Goal: Book appointment/travel/reservation

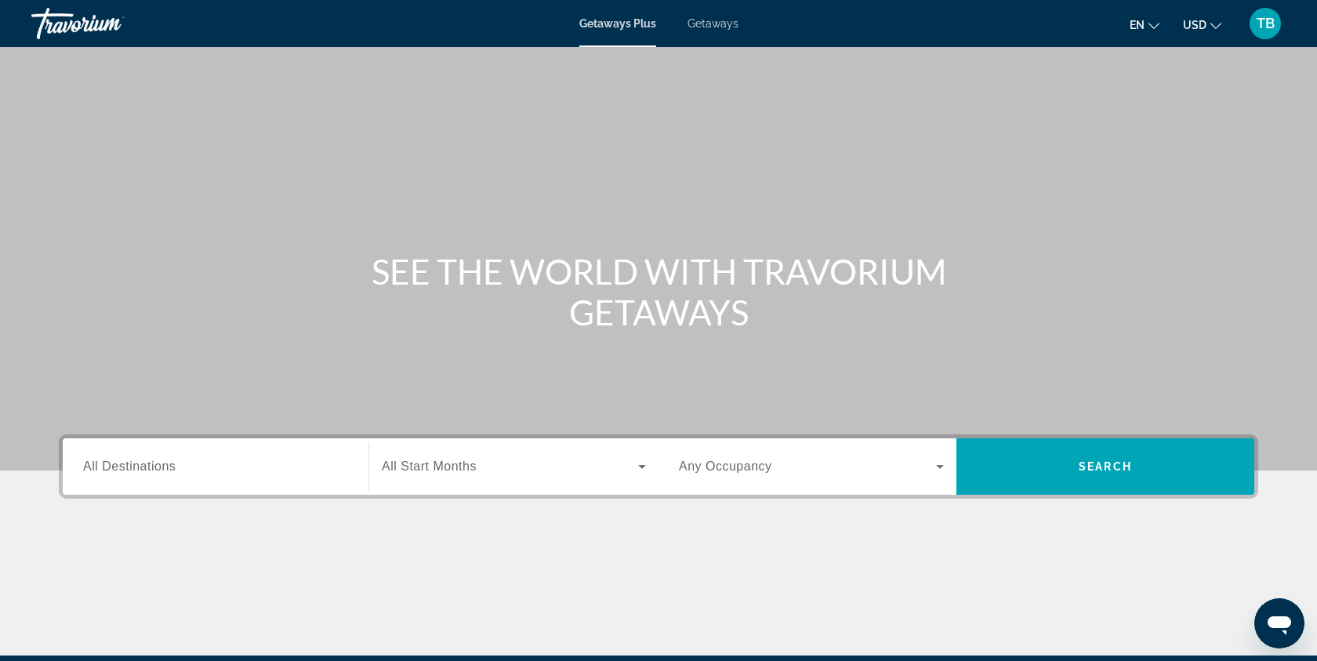
scroll to position [187, 0]
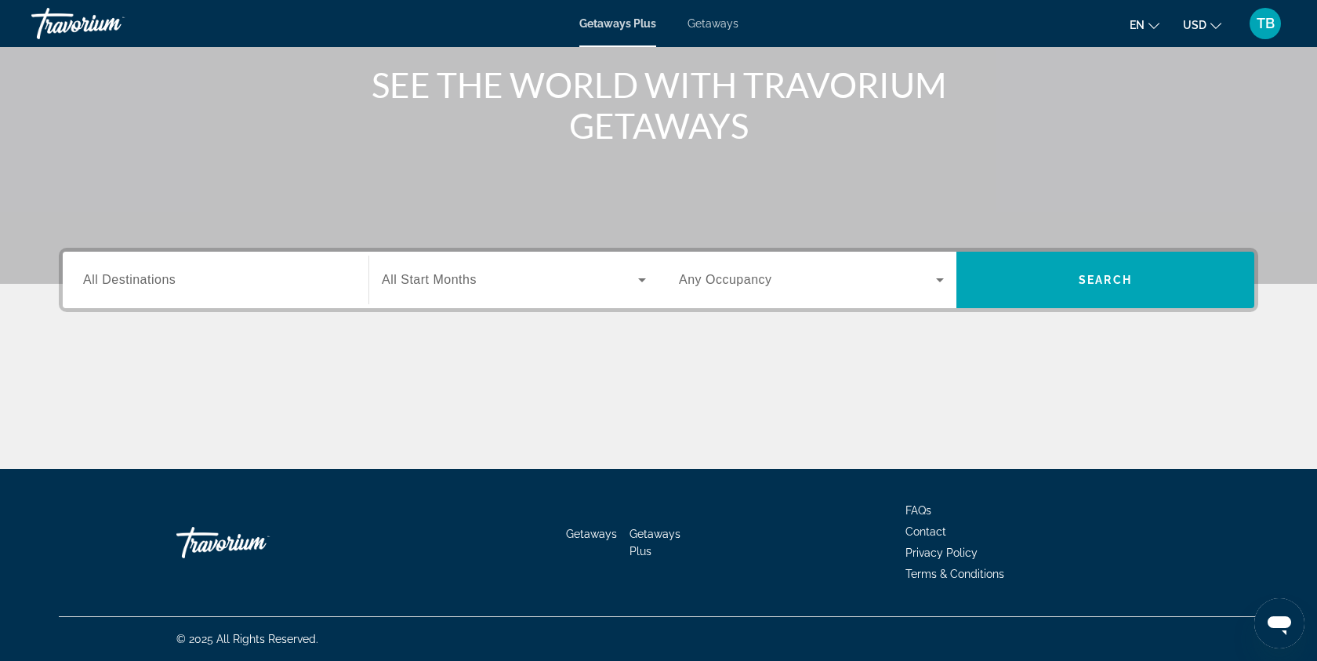
click at [184, 285] on input "Destination All Destinations" at bounding box center [215, 280] width 265 height 19
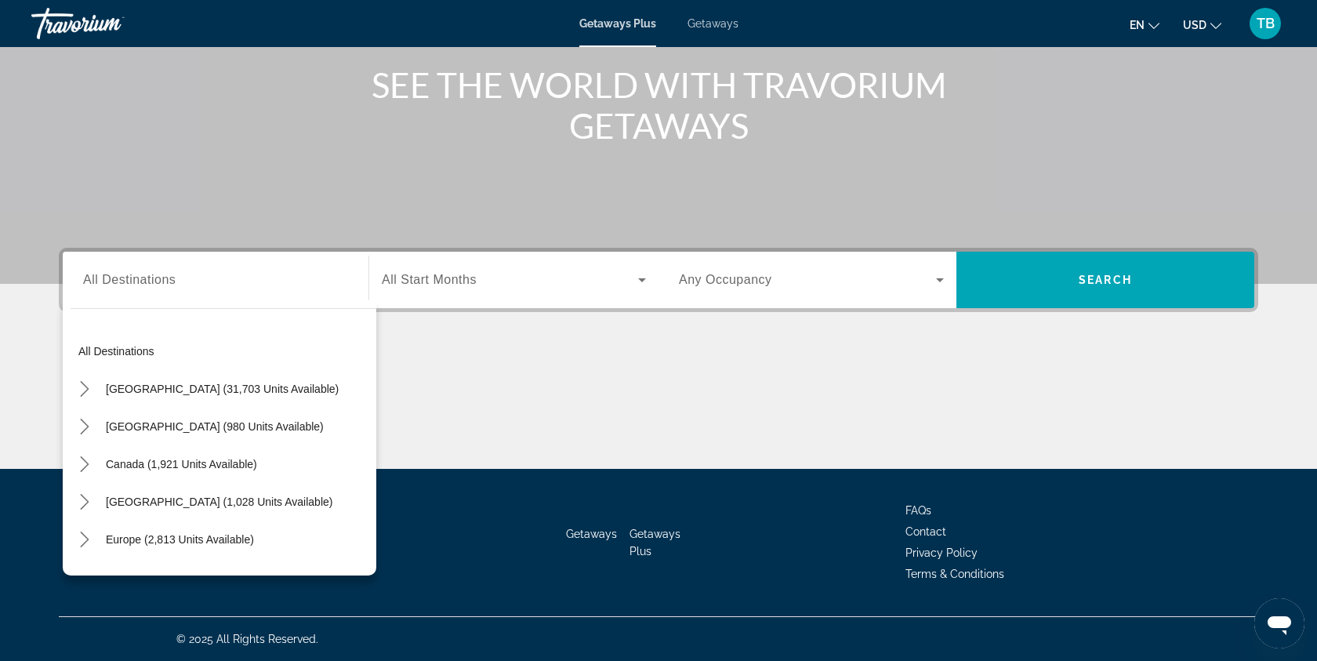
click at [169, 293] on div "Search widget" at bounding box center [215, 280] width 265 height 45
click at [129, 499] on span "[GEOGRAPHIC_DATA] (1,028 units available)" at bounding box center [219, 501] width 227 height 13
type input "**********"
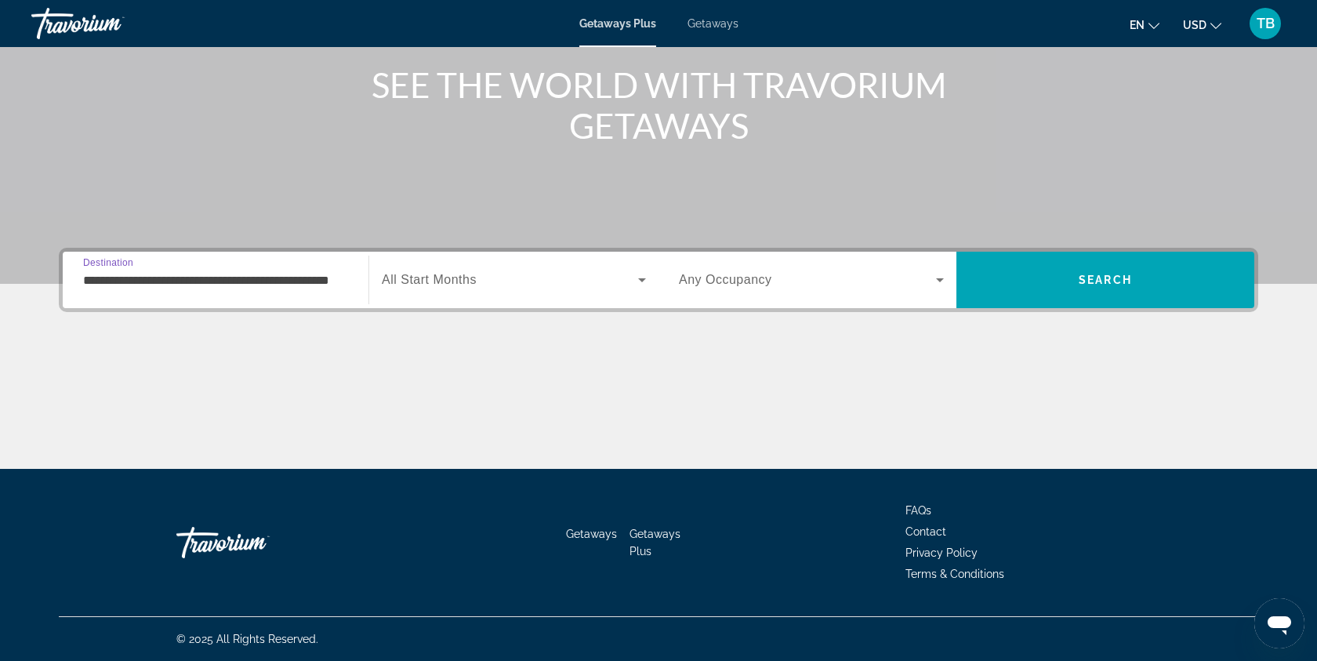
click at [462, 283] on span "All Start Months" at bounding box center [429, 279] width 95 height 13
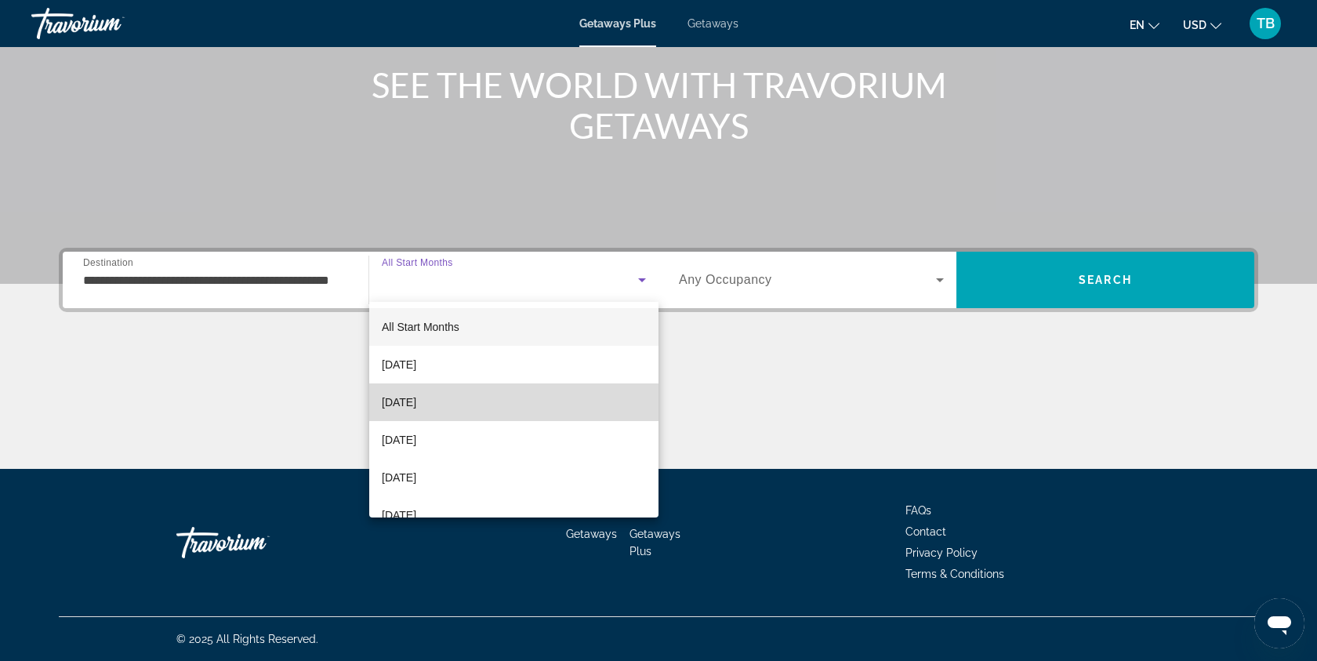
click at [416, 403] on span "[DATE]" at bounding box center [399, 402] width 34 height 19
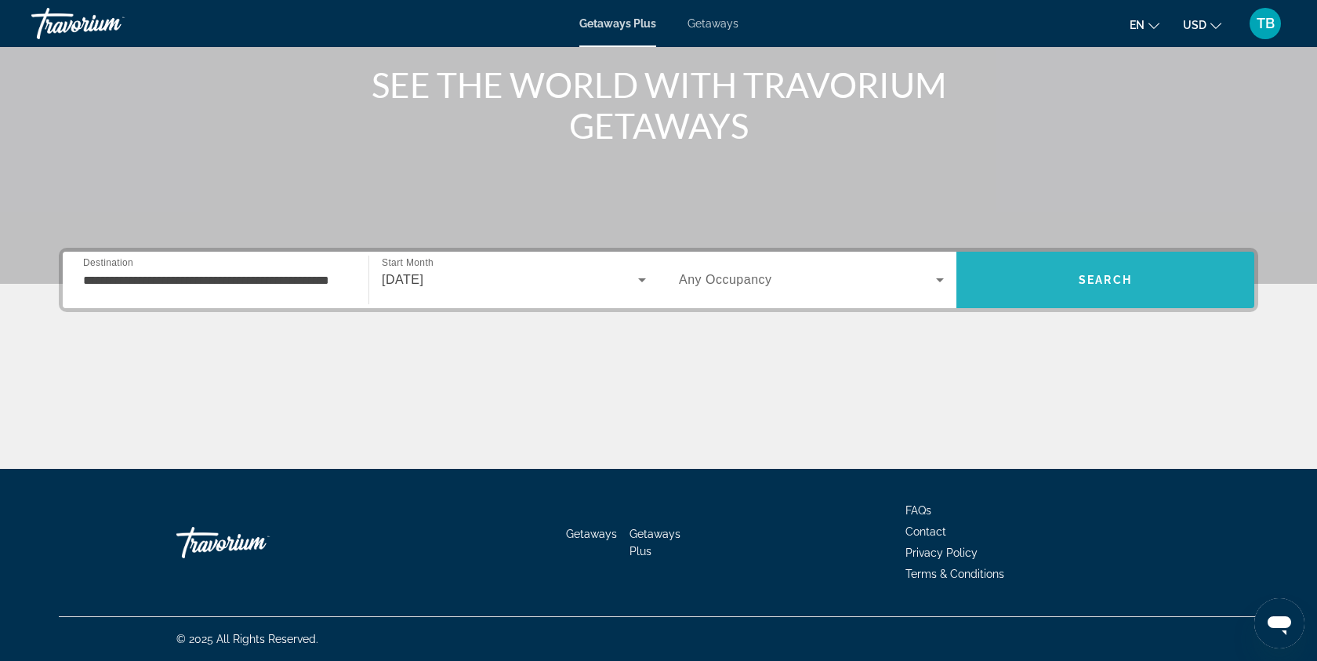
click at [1064, 292] on span "Search" at bounding box center [1105, 280] width 298 height 38
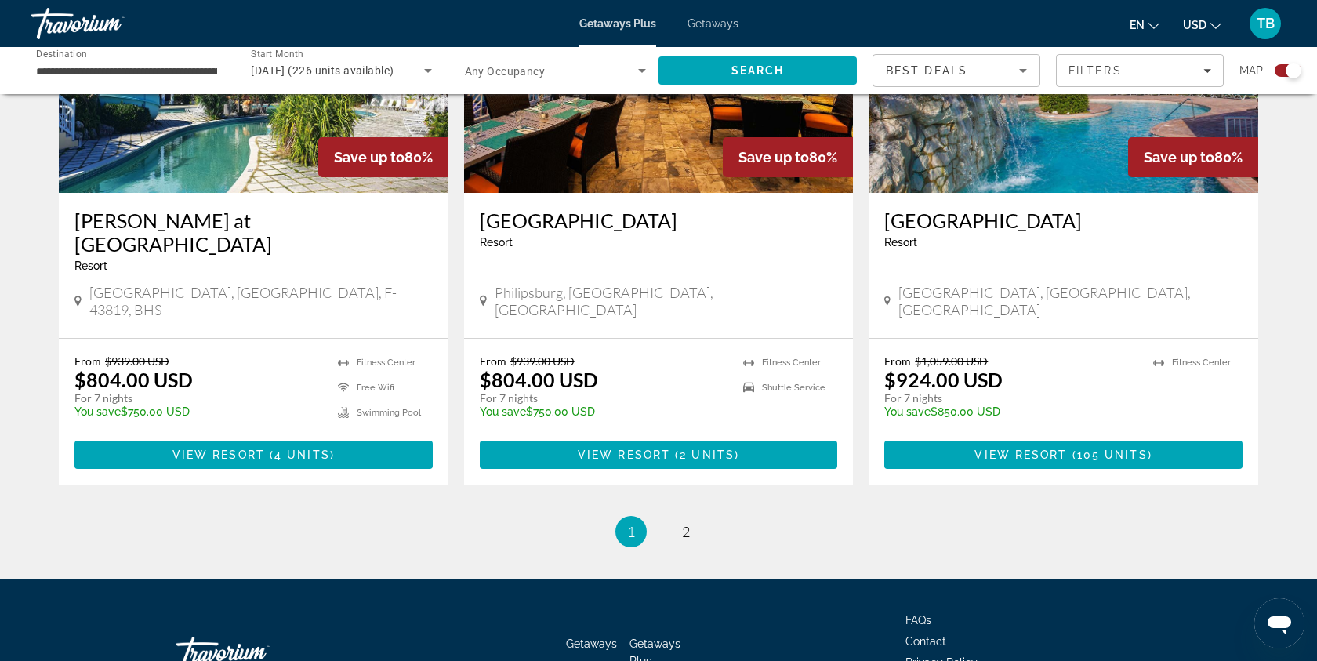
scroll to position [2351, 0]
click at [696, 515] on ul "1 / 2 You're on page 1 page 2" at bounding box center [658, 530] width 1199 height 31
click at [687, 522] on span "2" at bounding box center [686, 530] width 8 height 17
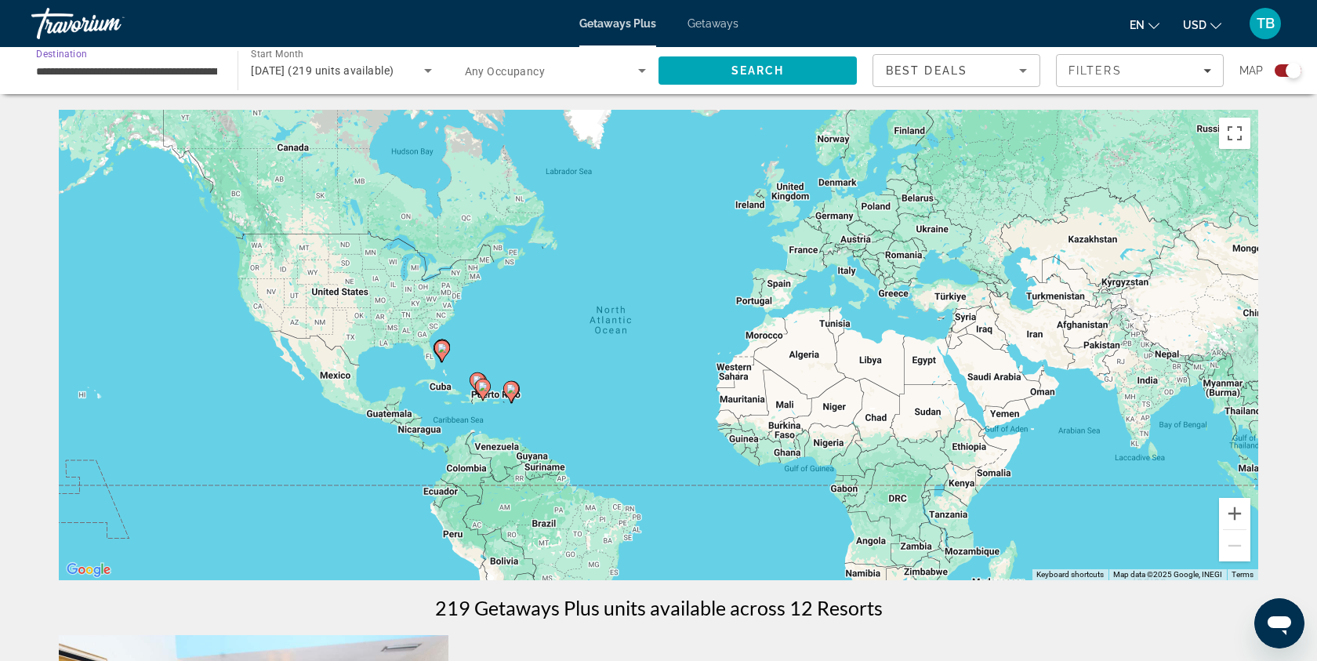
click at [180, 69] on input "**********" at bounding box center [126, 71] width 181 height 19
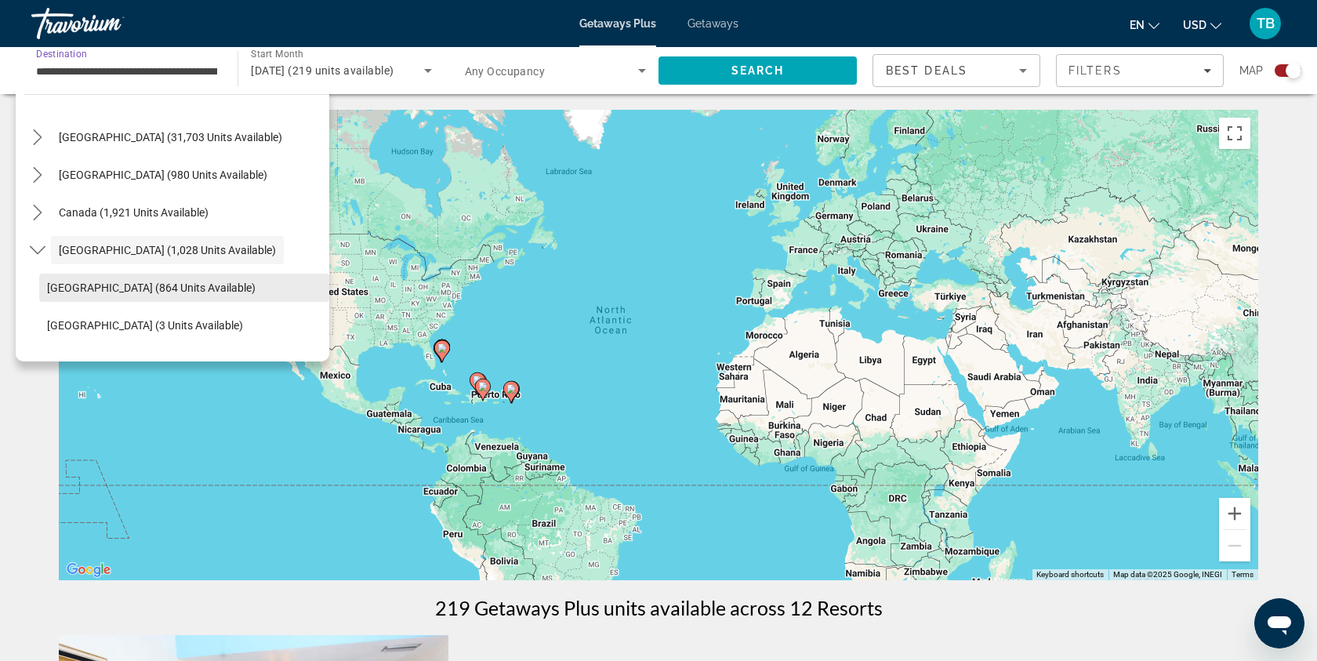
scroll to position [44, 0]
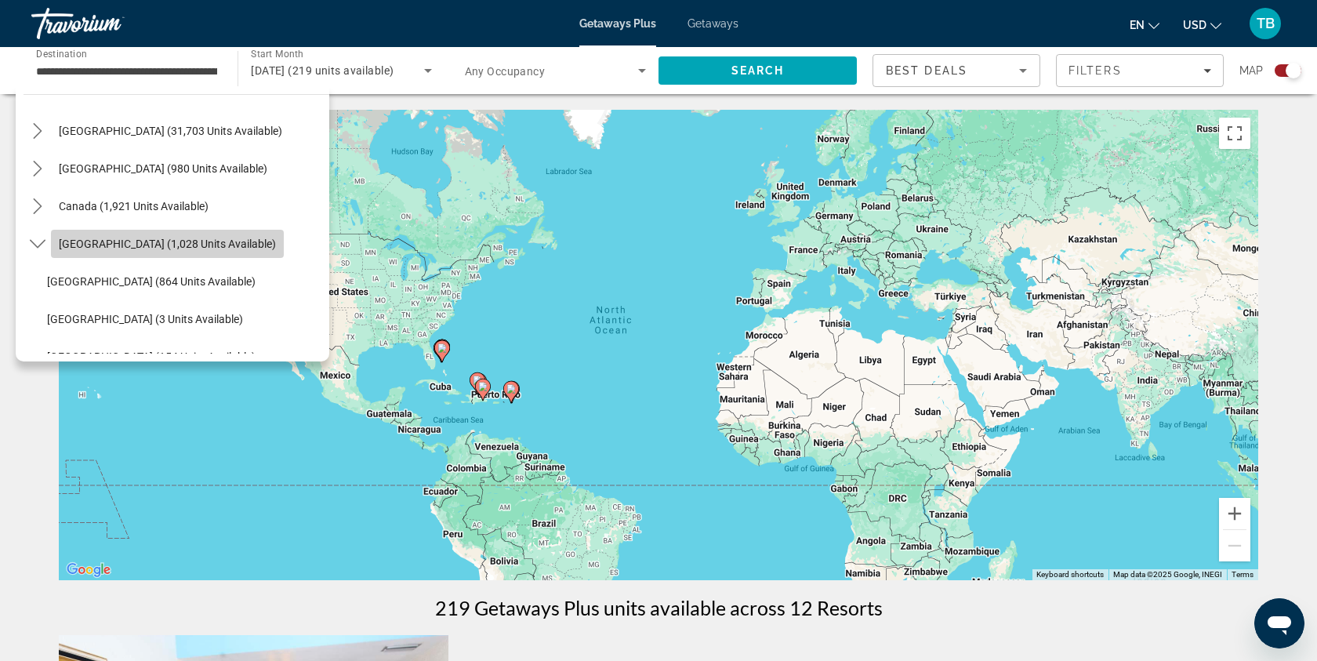
click at [91, 244] on span "[GEOGRAPHIC_DATA] (1,028 units available)" at bounding box center [167, 244] width 217 height 13
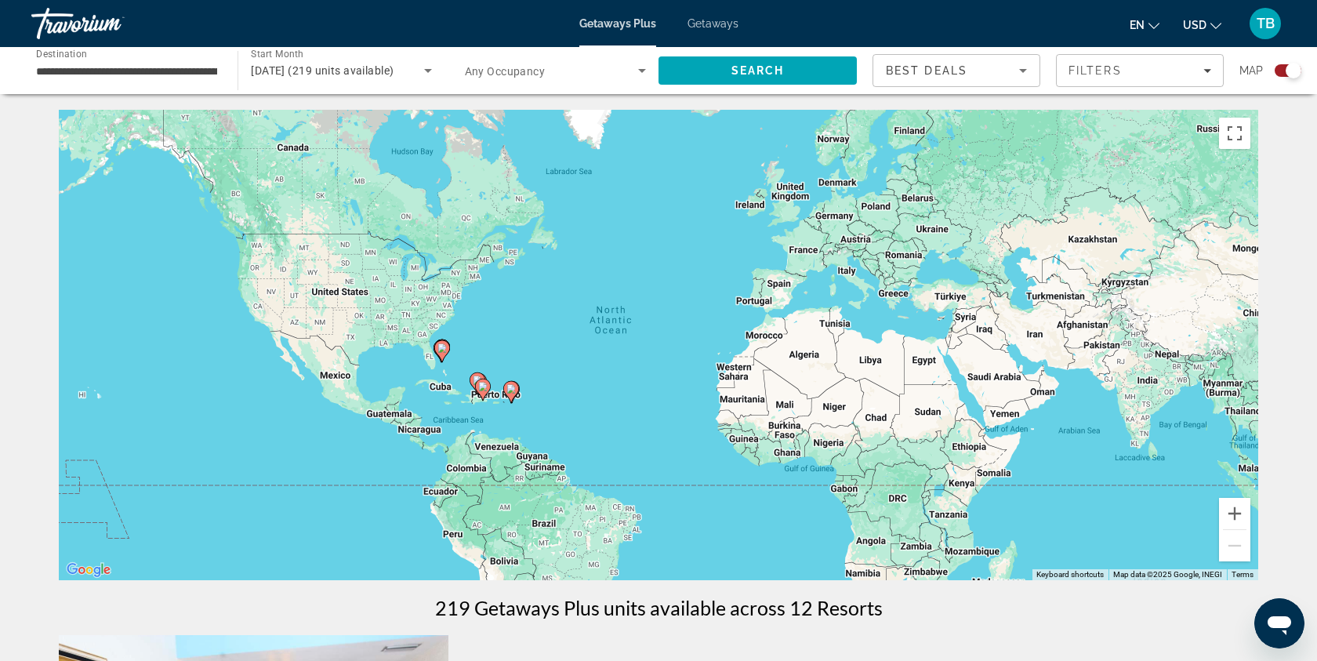
click at [225, 76] on div "**********" at bounding box center [127, 71] width 206 height 45
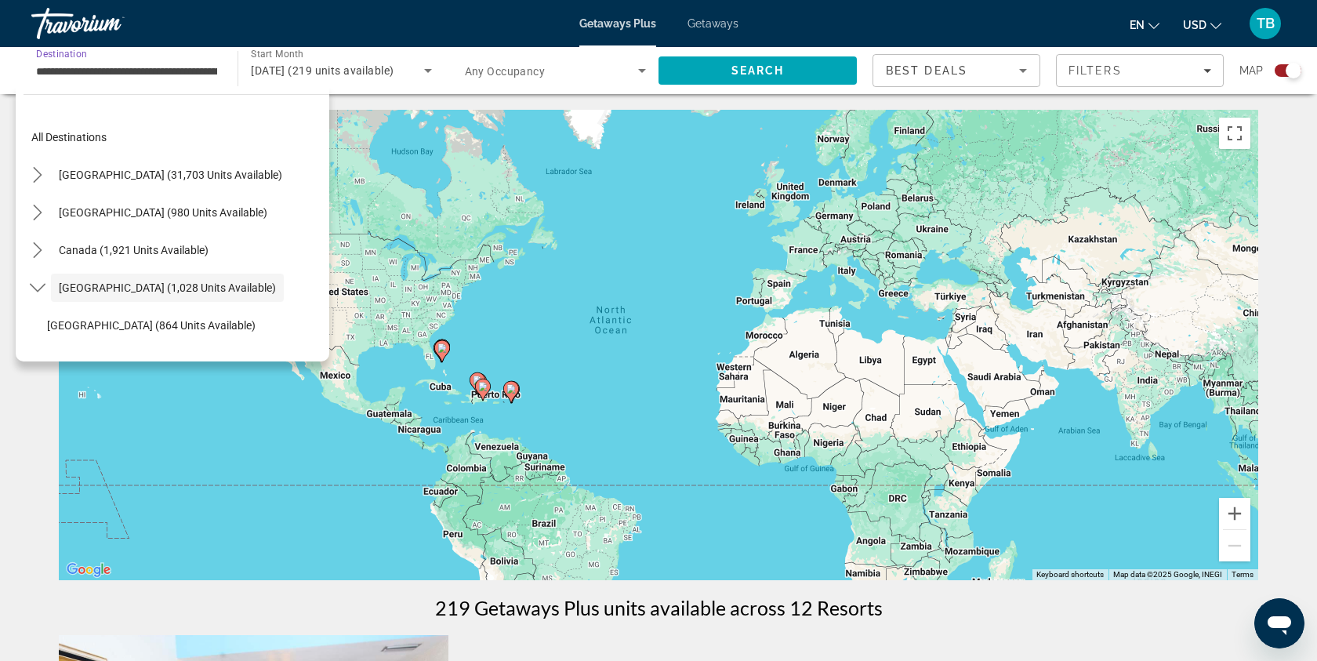
scroll to position [56, 0]
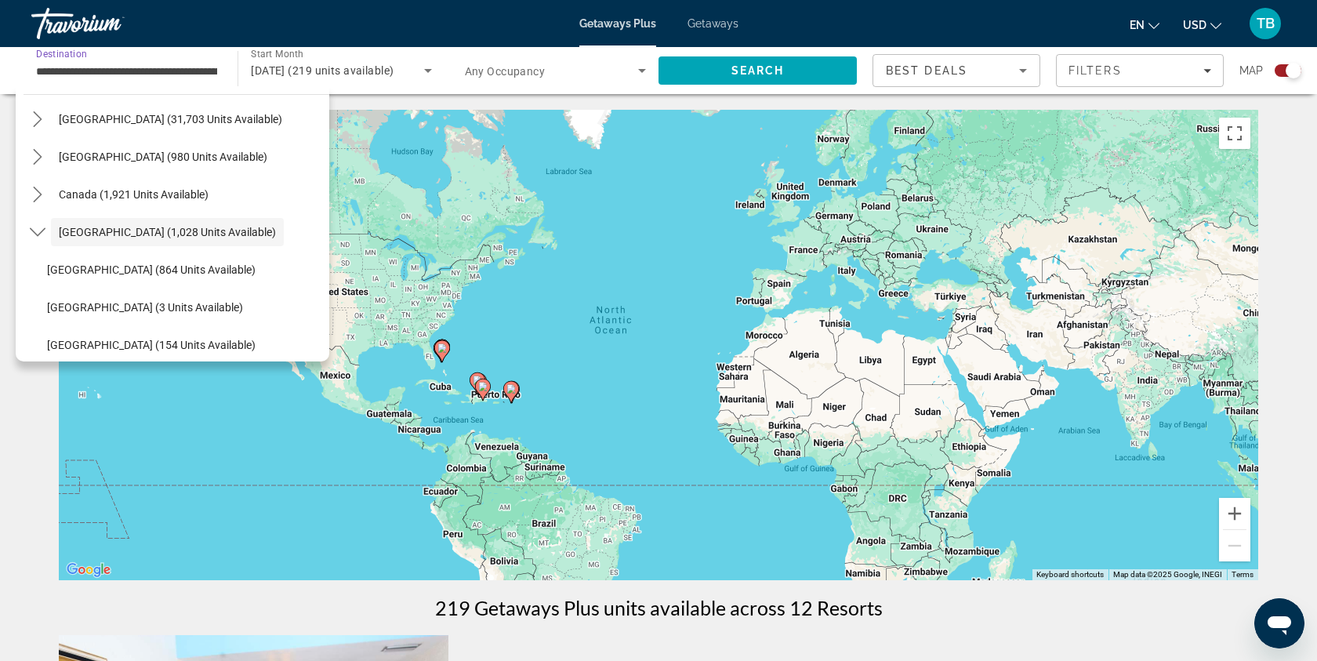
click at [211, 74] on input "**********" at bounding box center [126, 71] width 181 height 19
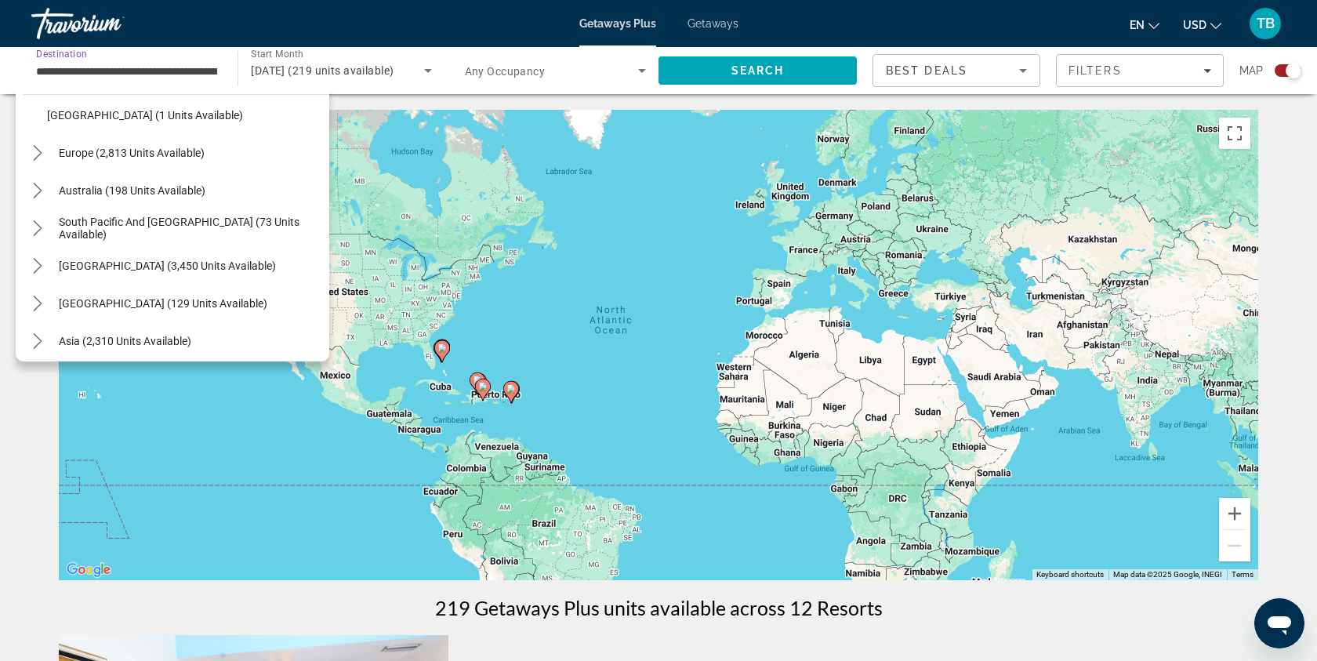
scroll to position [361, 0]
click at [190, 232] on span "South Pacific and [GEOGRAPHIC_DATA] (73 units available)" at bounding box center [190, 227] width 263 height 25
type input "**********"
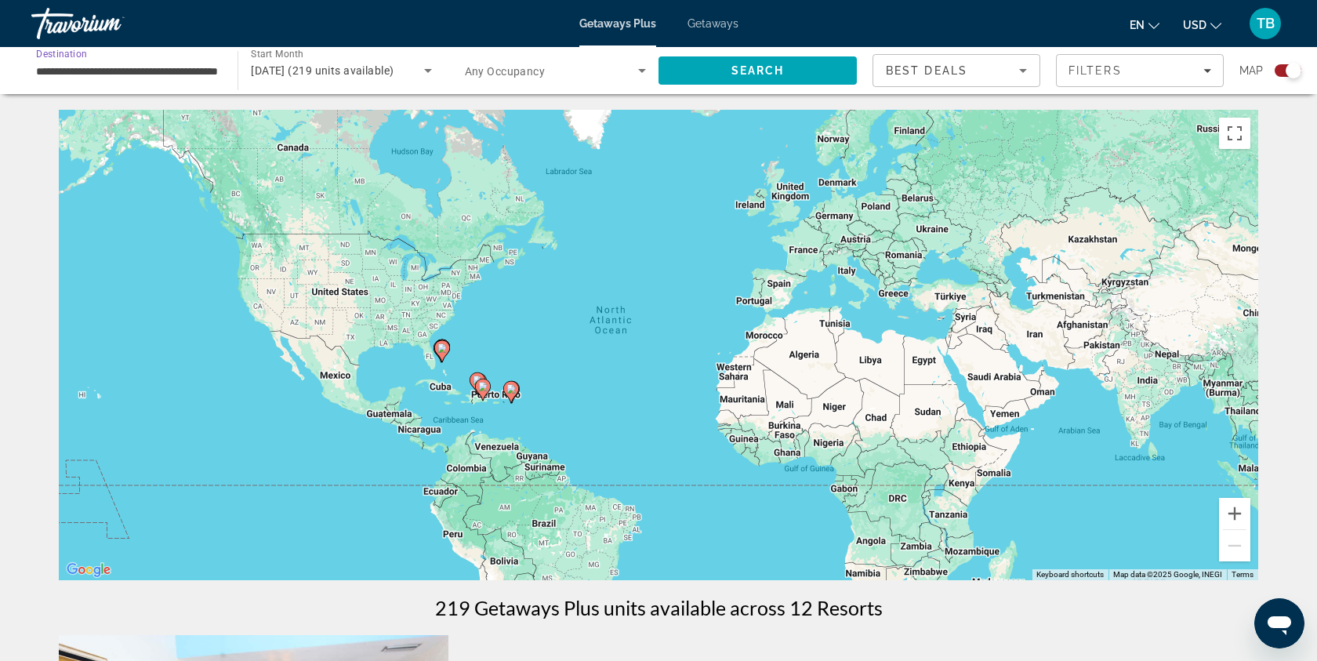
scroll to position [2, 0]
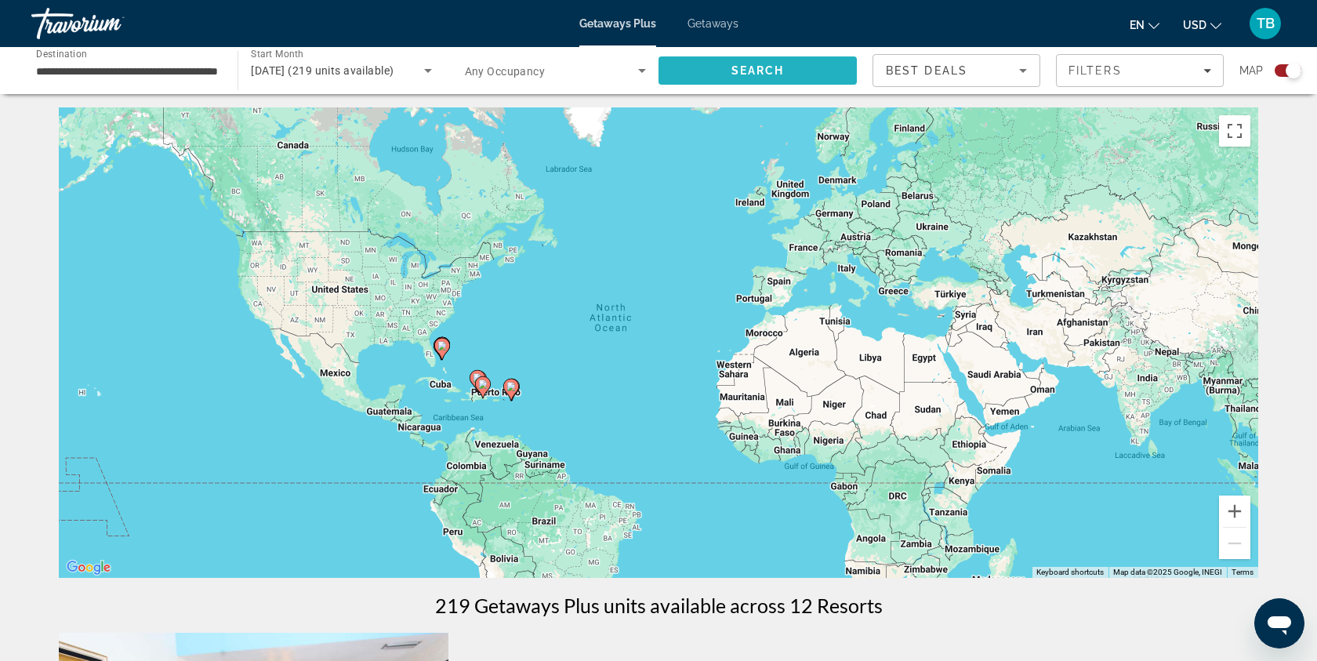
click at [719, 70] on span "Search" at bounding box center [758, 71] width 198 height 38
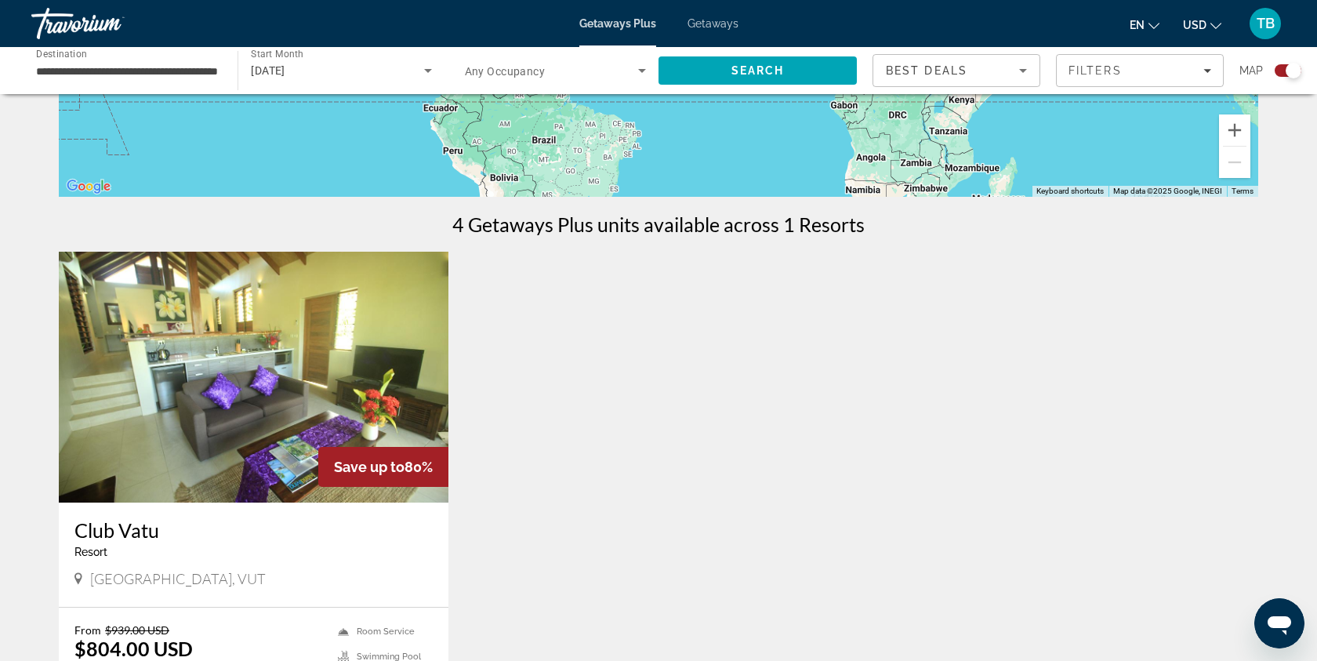
scroll to position [367, 0]
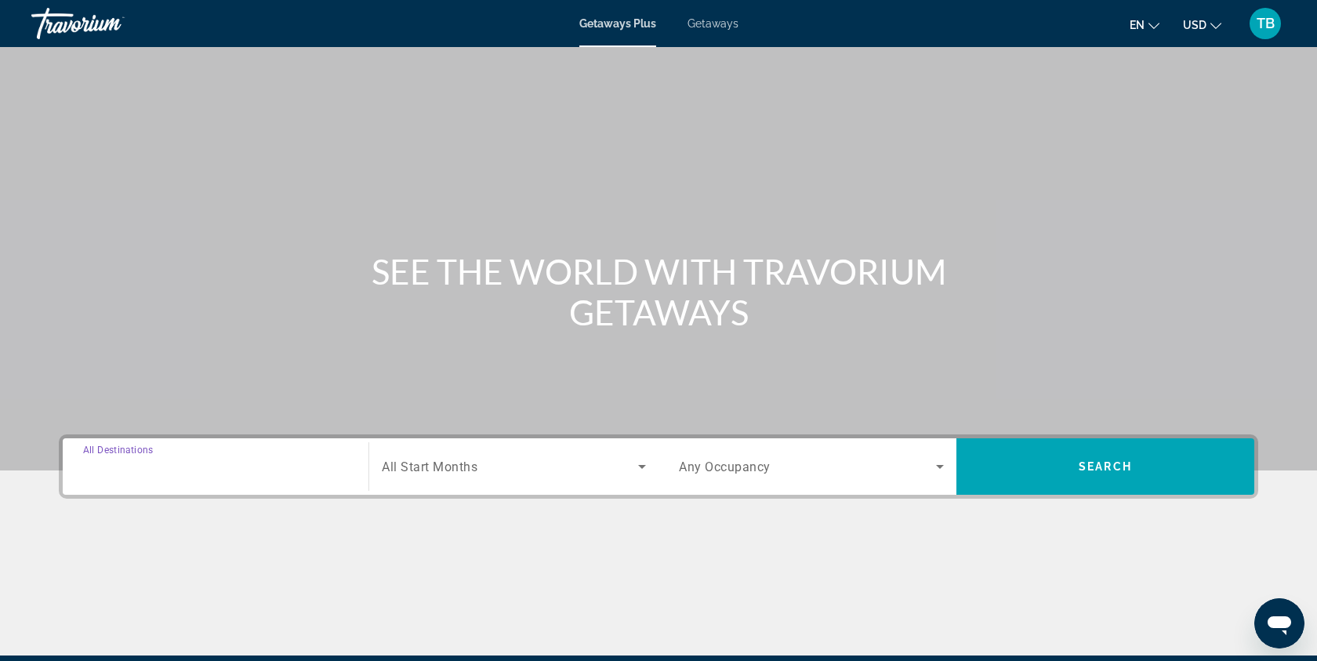
click at [290, 461] on input "Destination All Destinations" at bounding box center [215, 467] width 265 height 19
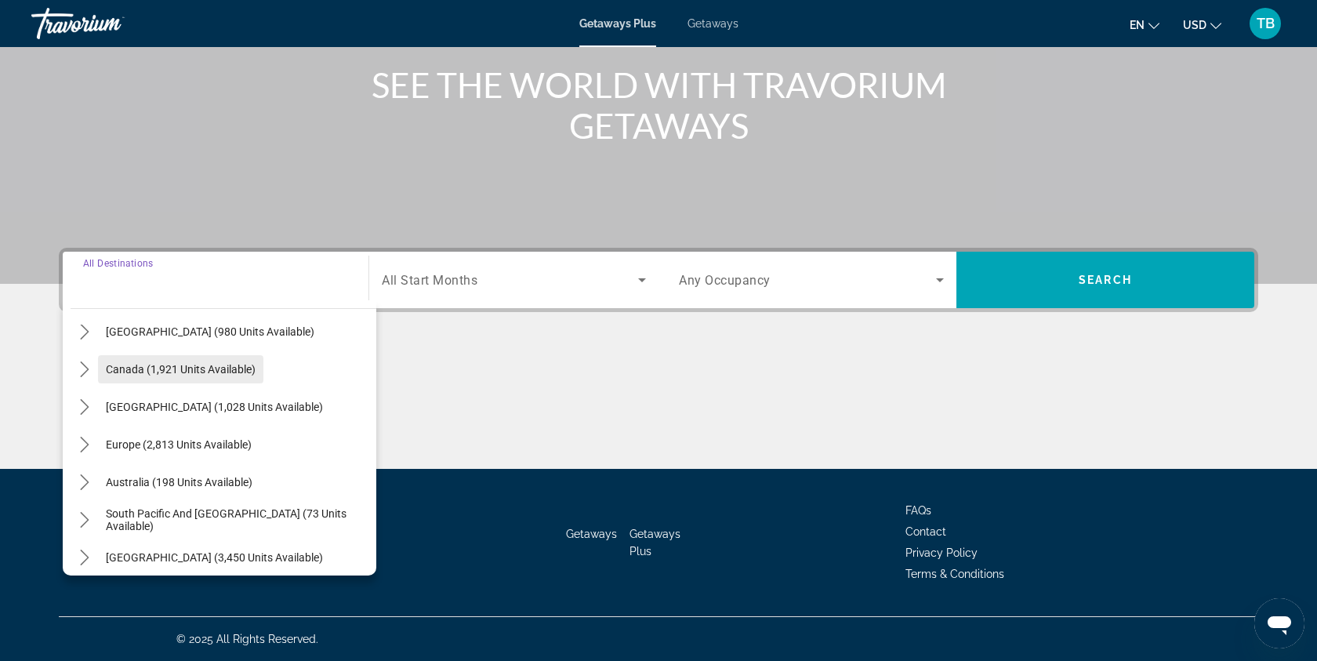
scroll to position [129, 0]
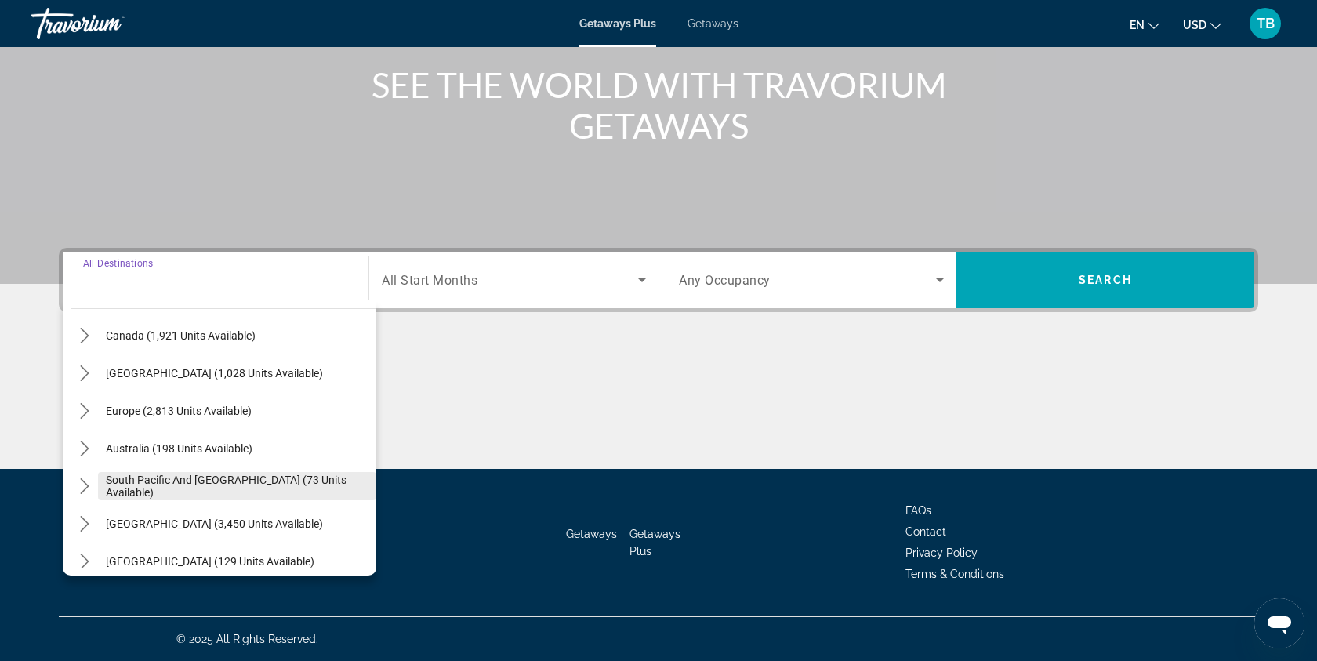
click at [242, 477] on span "Select destination: South Pacific and Oceania (73 units available)" at bounding box center [237, 486] width 278 height 38
type input "**********"
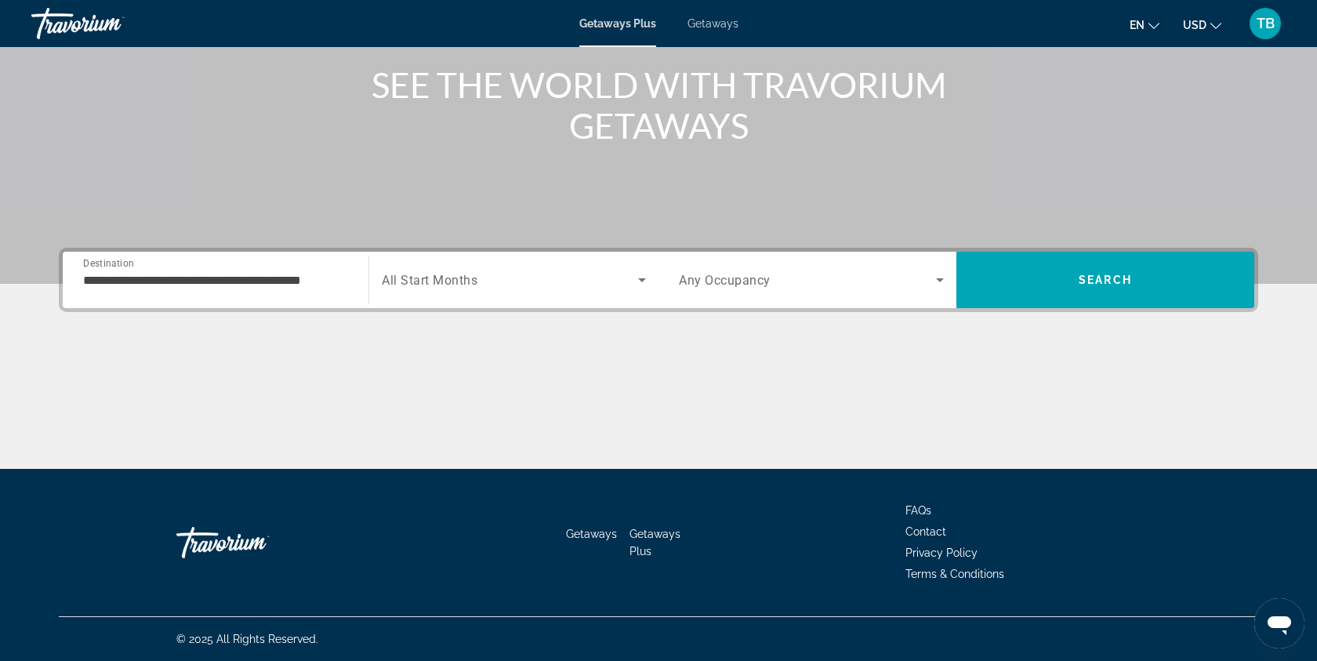
click at [524, 294] on div "Search widget" at bounding box center [514, 280] width 264 height 44
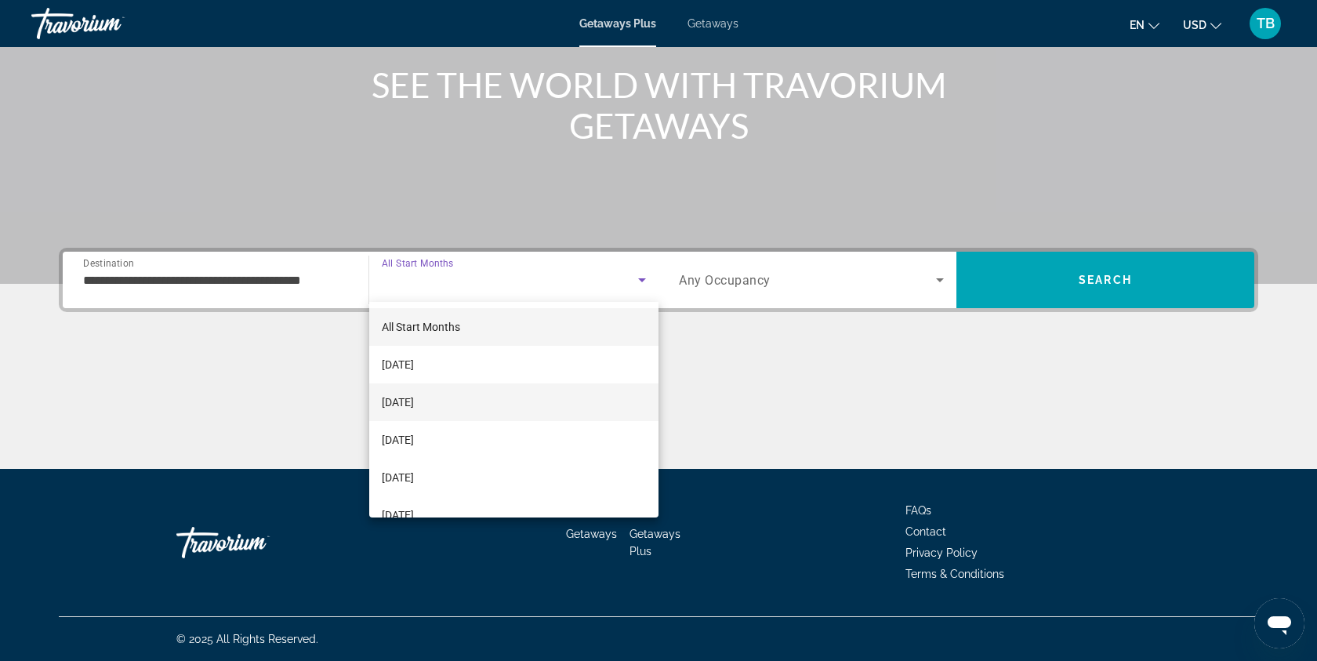
click at [517, 414] on mat-option "[DATE]" at bounding box center [513, 402] width 289 height 38
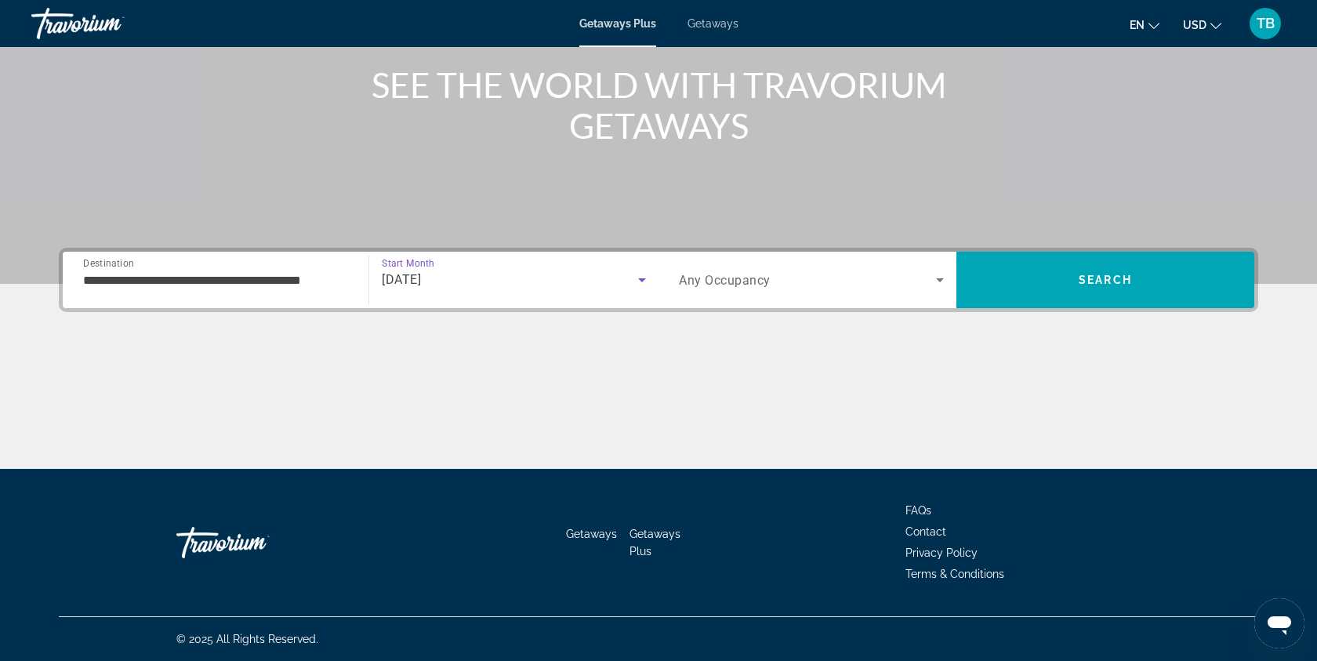
click at [887, 269] on div "Search widget" at bounding box center [811, 280] width 265 height 44
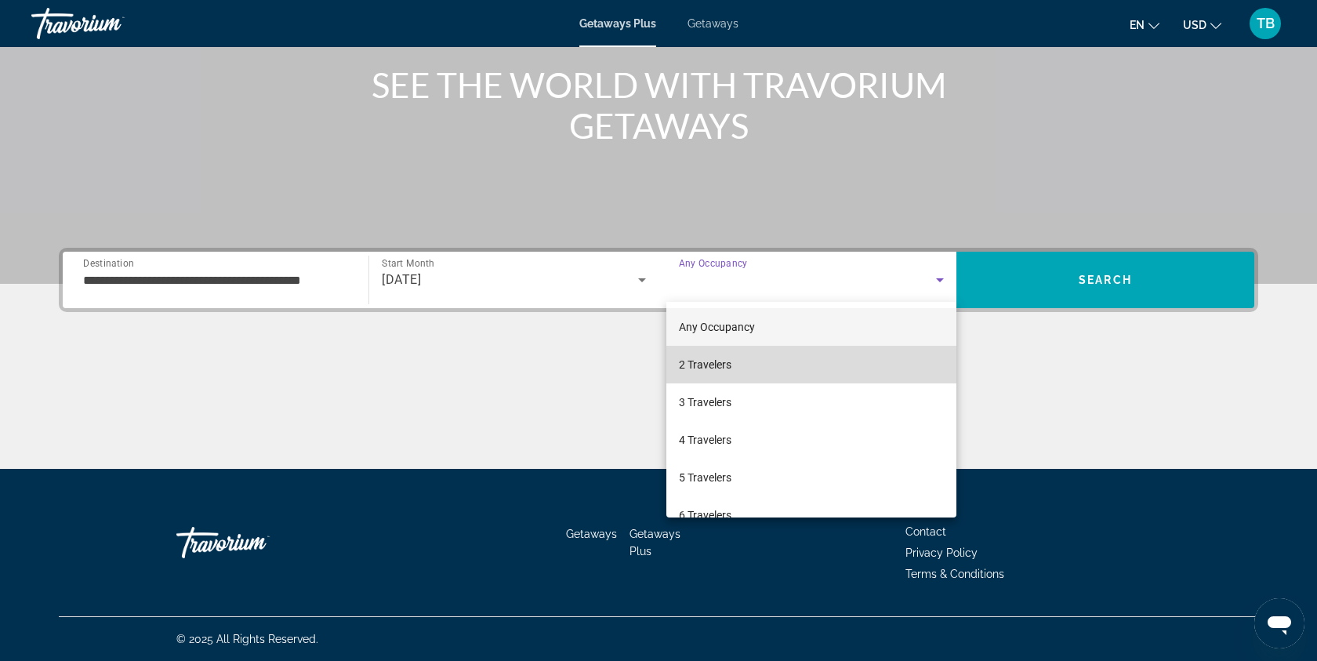
click at [820, 376] on mat-option "2 Travelers" at bounding box center [811, 365] width 290 height 38
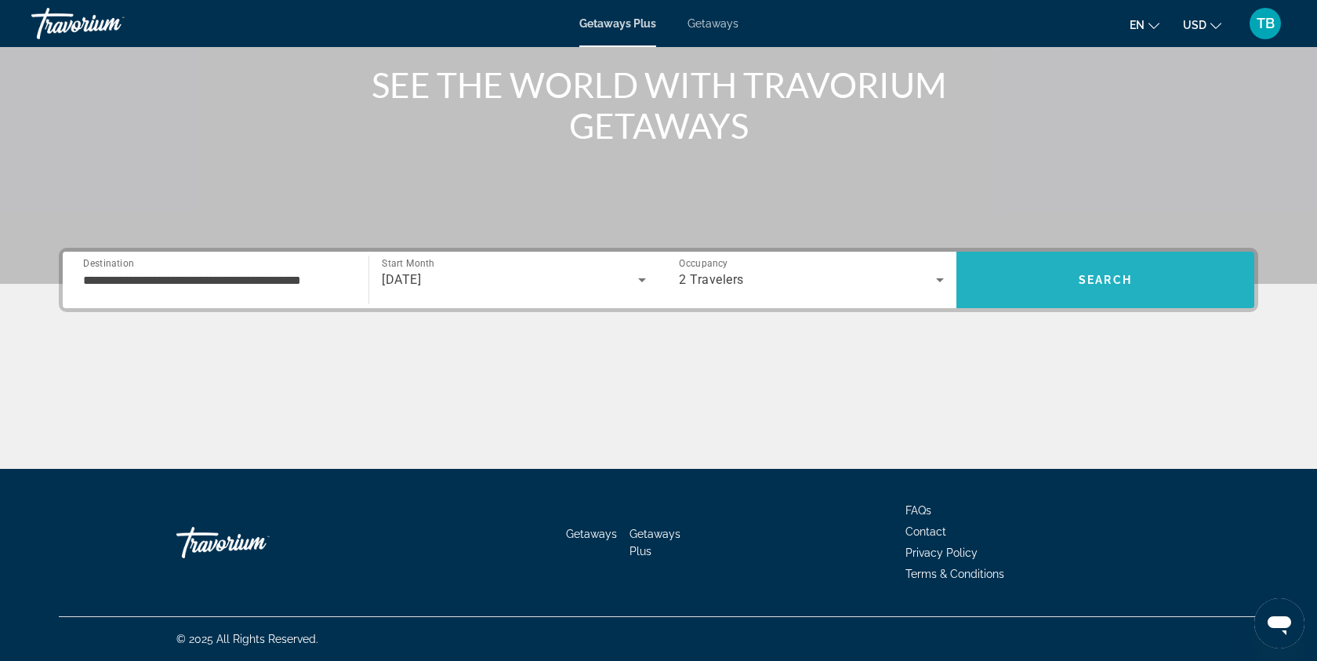
click at [1111, 282] on span "Search" at bounding box center [1105, 280] width 53 height 13
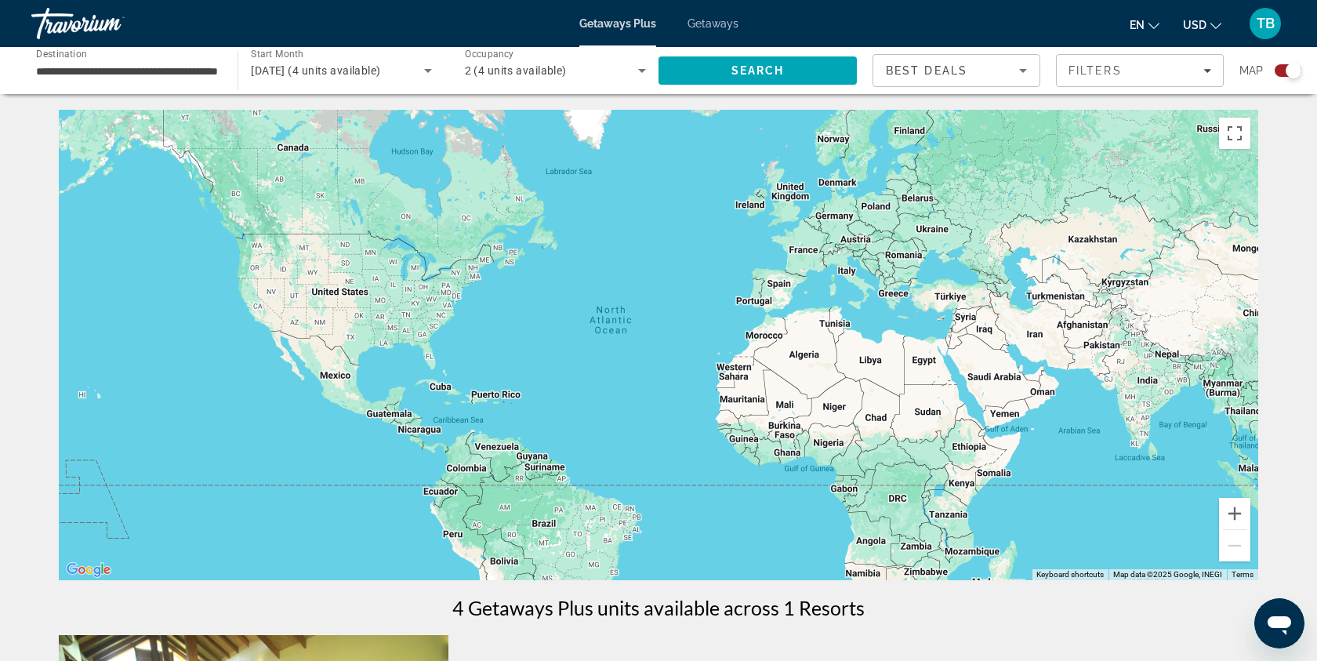
click at [188, 79] on input "**********" at bounding box center [126, 71] width 181 height 19
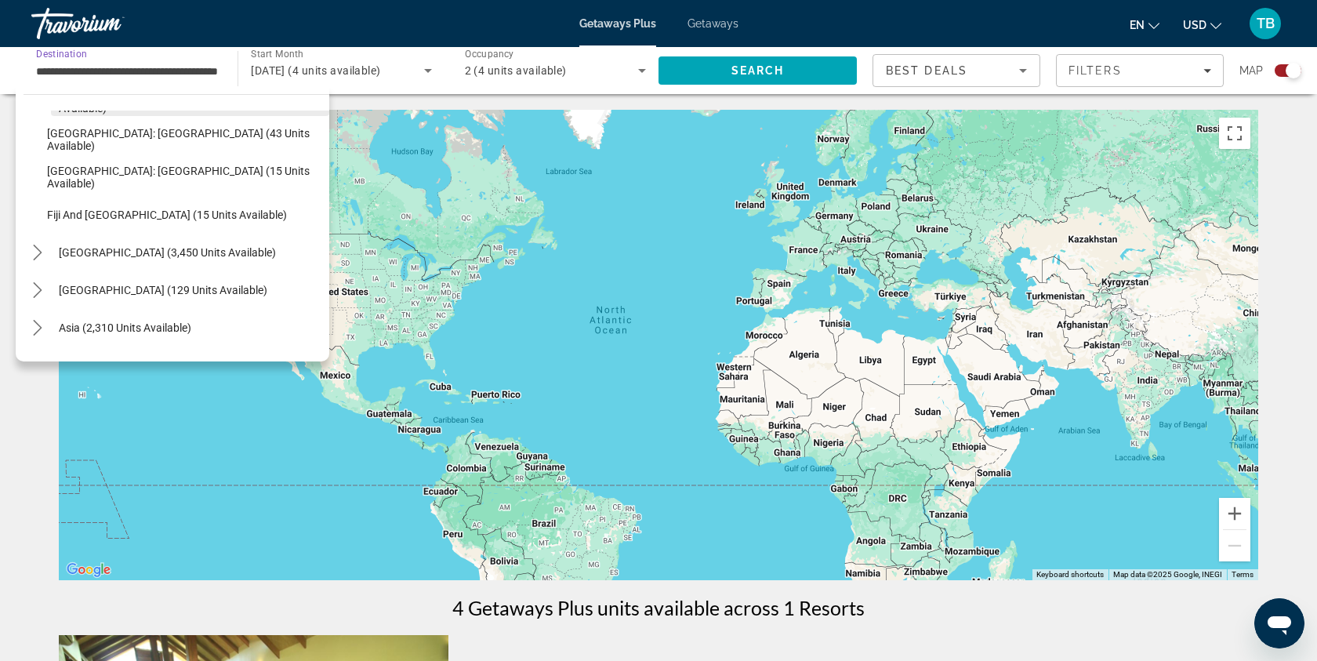
scroll to position [303, 0]
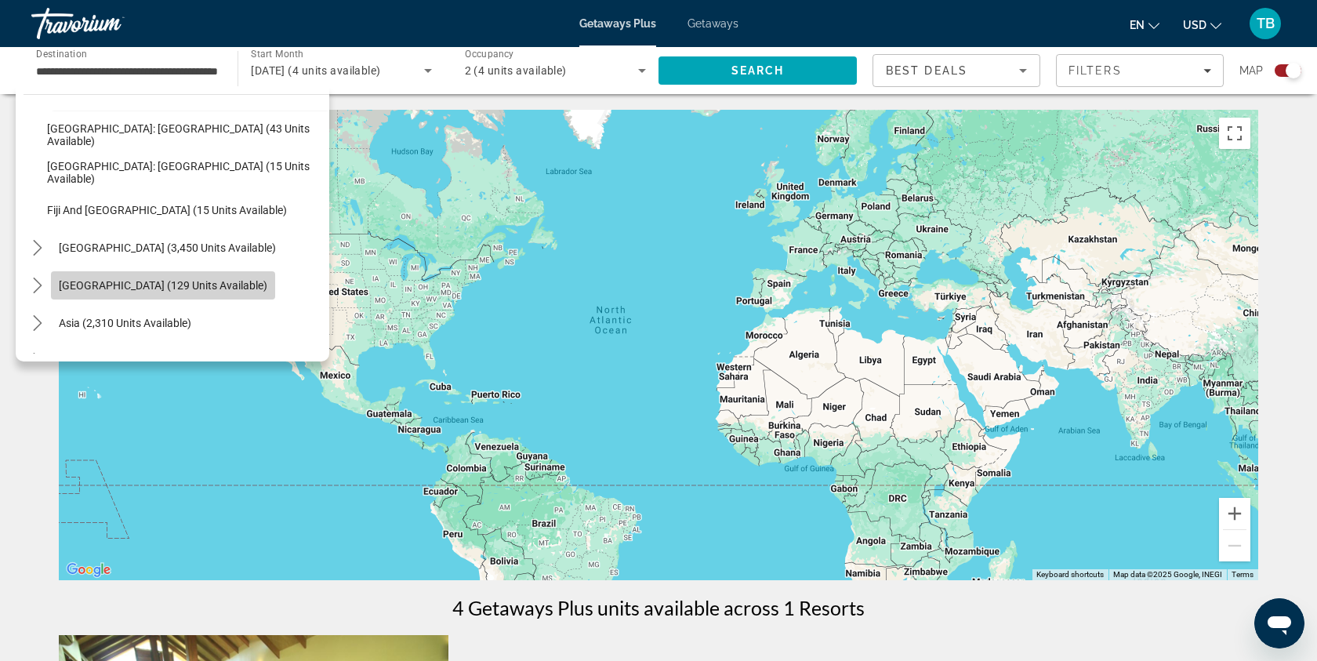
click at [219, 279] on span "[GEOGRAPHIC_DATA] (129 units available)" at bounding box center [163, 285] width 209 height 13
type input "**********"
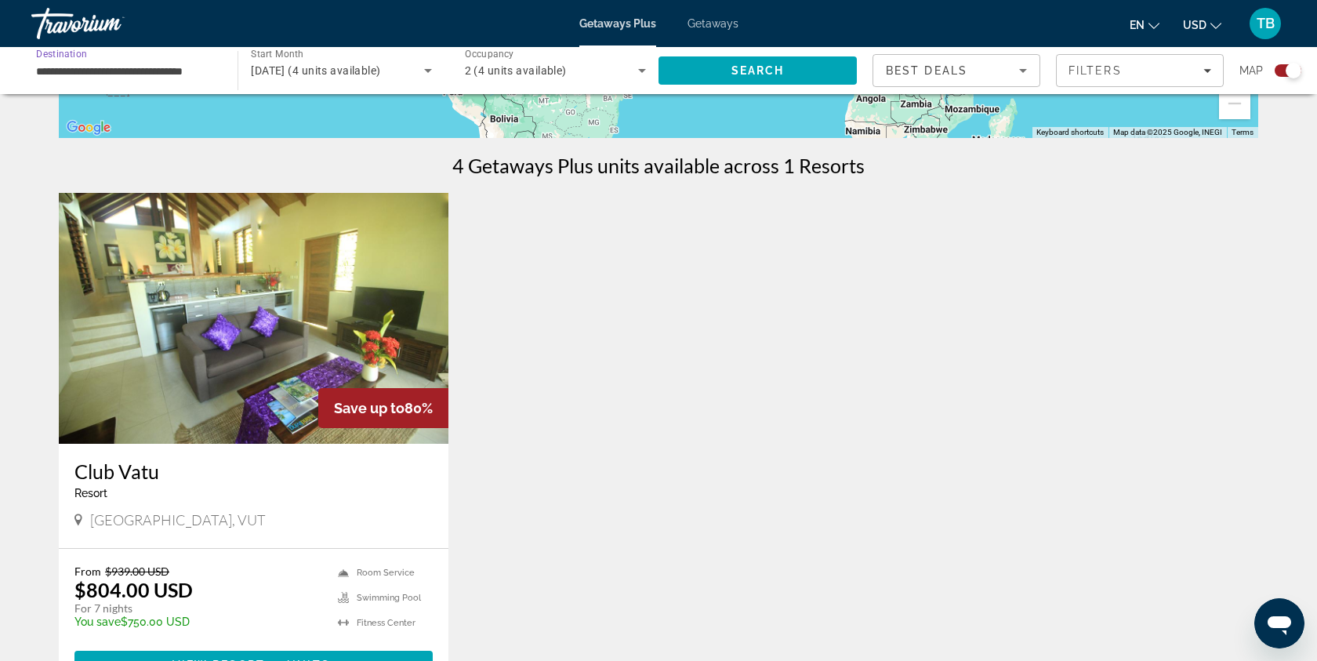
scroll to position [0, 0]
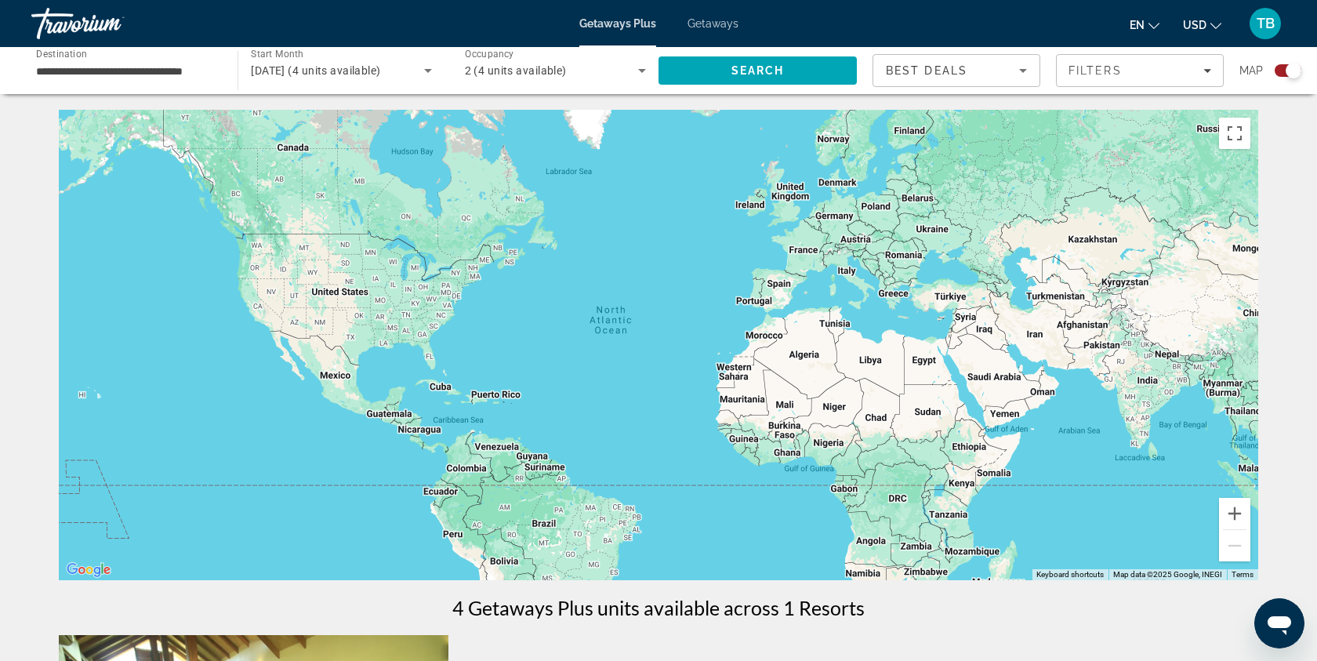
click at [82, 27] on div "Travorium" at bounding box center [109, 23] width 157 height 41
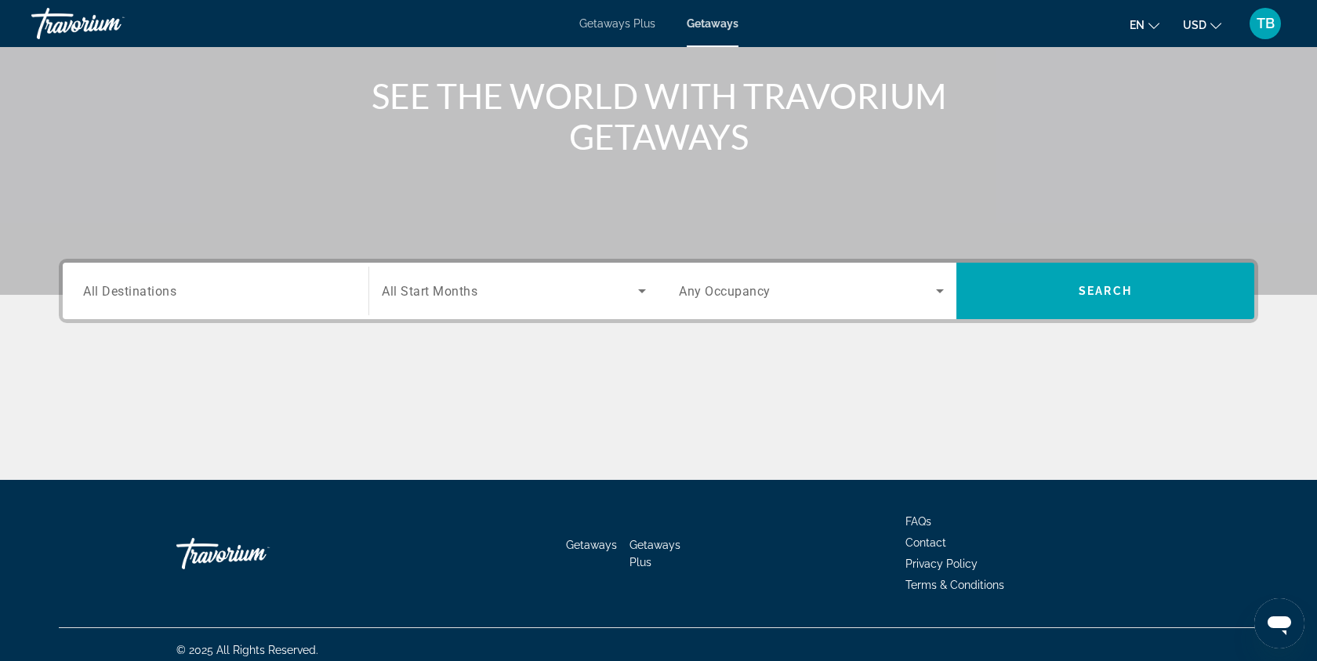
scroll to position [187, 0]
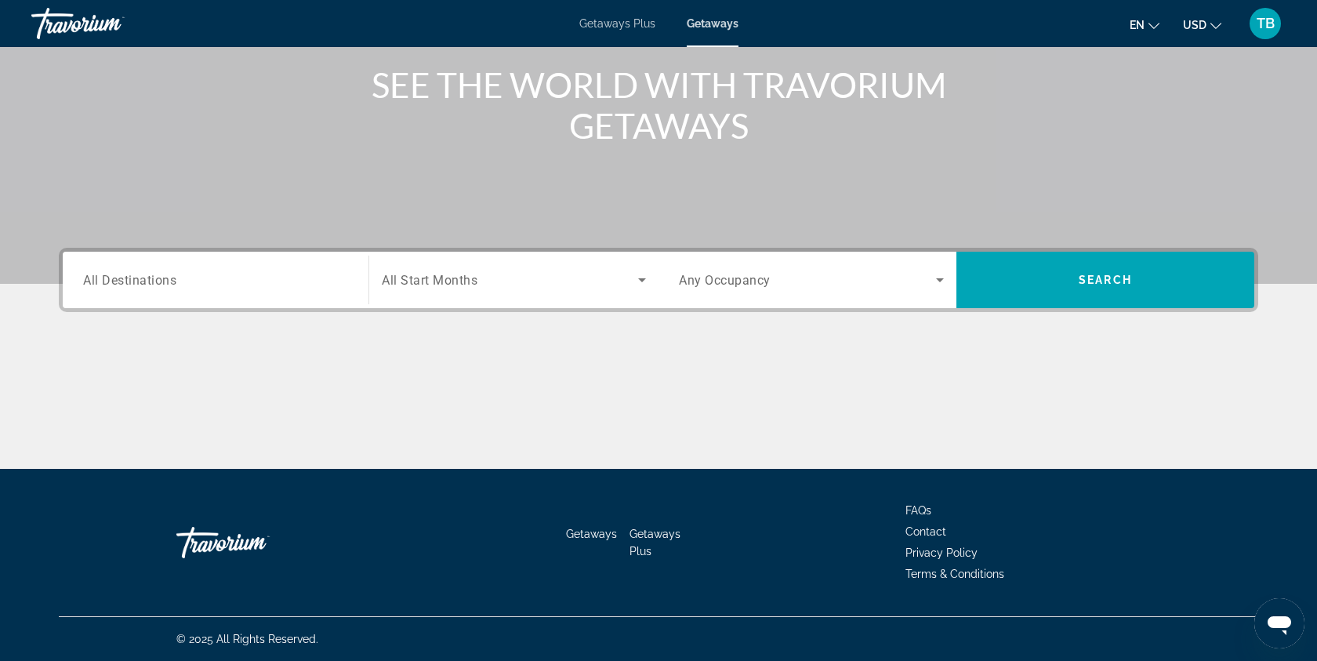
click at [237, 293] on div "Search widget" at bounding box center [215, 280] width 265 height 45
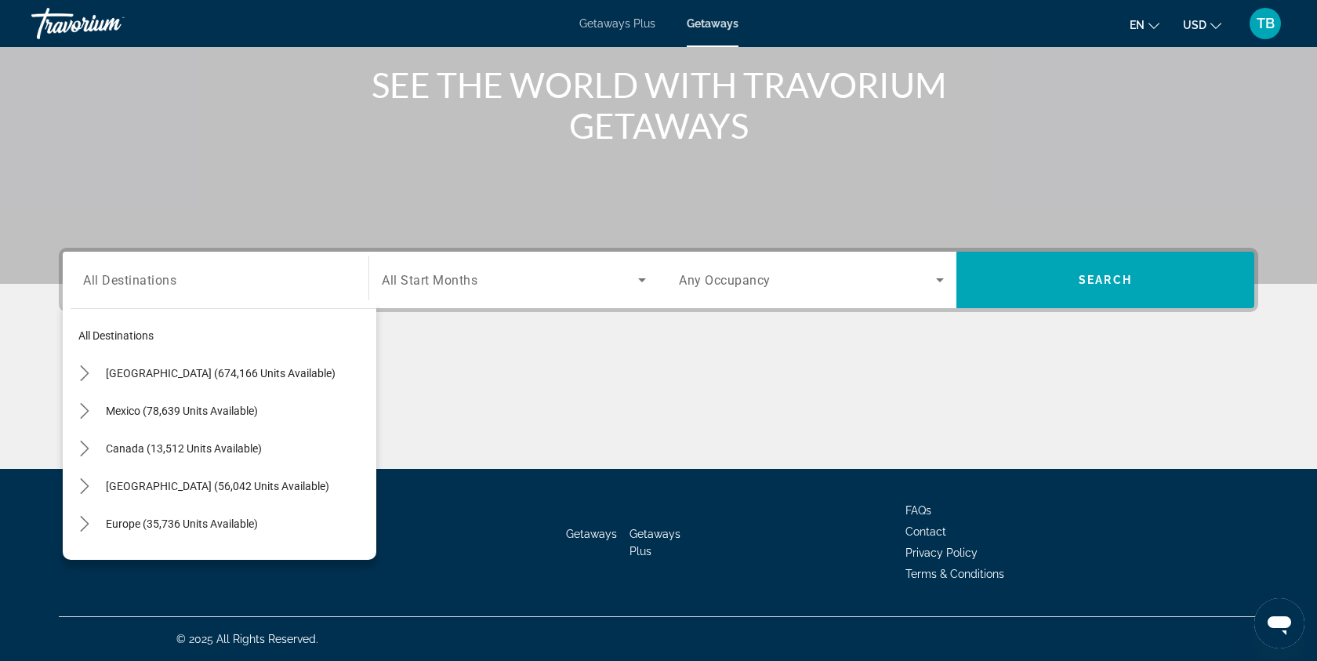
click at [223, 212] on div "Main content" at bounding box center [658, 48] width 1317 height 470
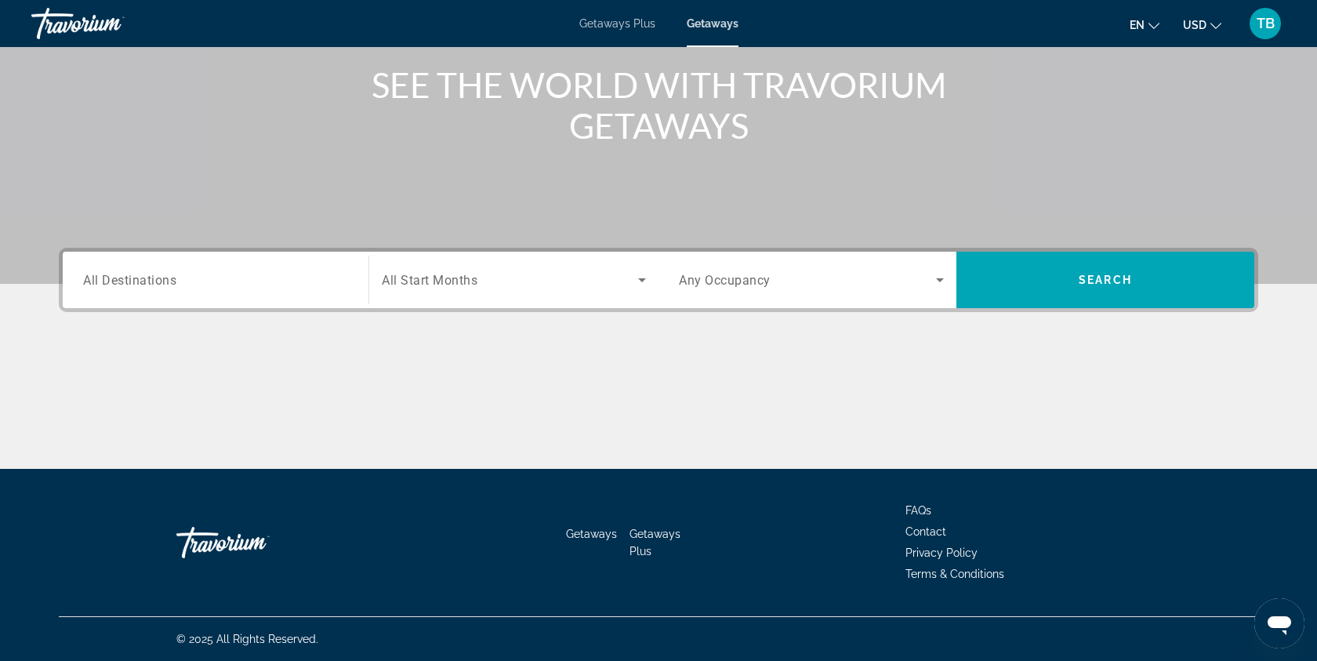
click at [630, 24] on span "Getaways Plus" at bounding box center [617, 23] width 76 height 13
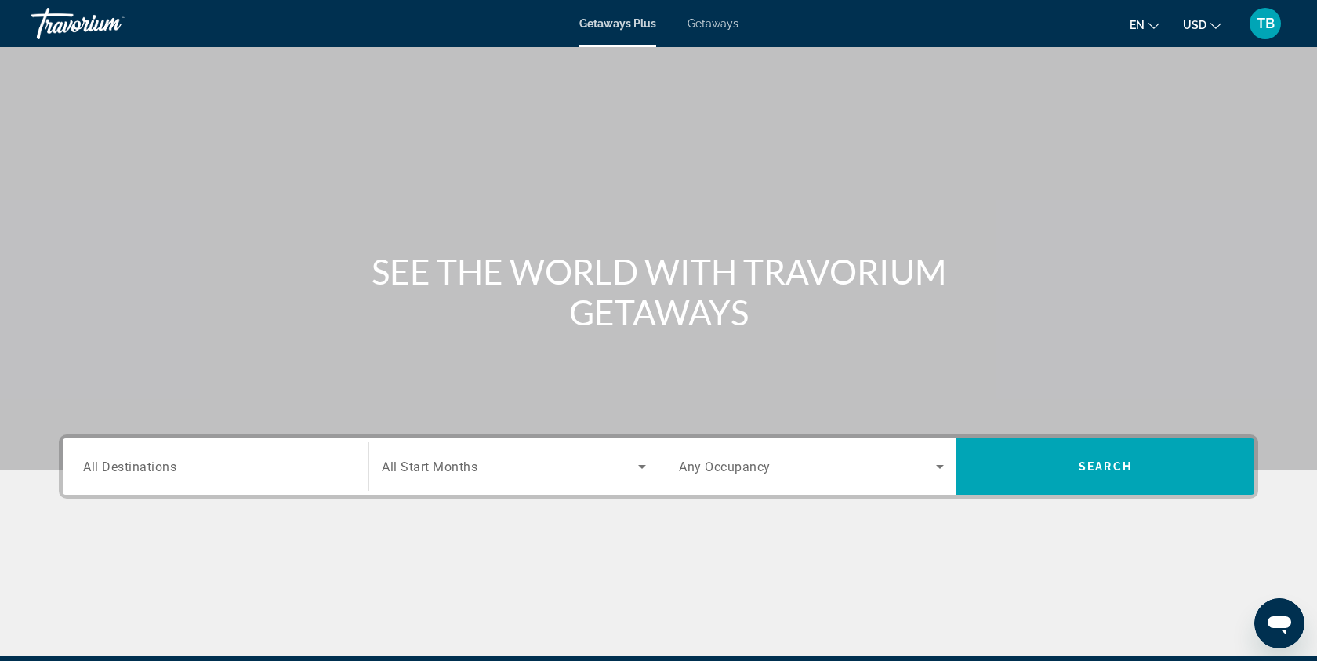
click at [712, 20] on span "Getaways" at bounding box center [713, 23] width 51 height 13
click at [63, 20] on div "Travorium" at bounding box center [109, 23] width 157 height 41
